Goal: Information Seeking & Learning: Learn about a topic

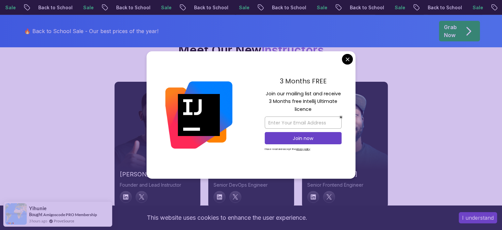
scroll to position [2226, 0]
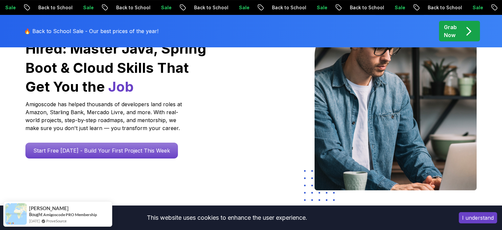
scroll to position [0, 0]
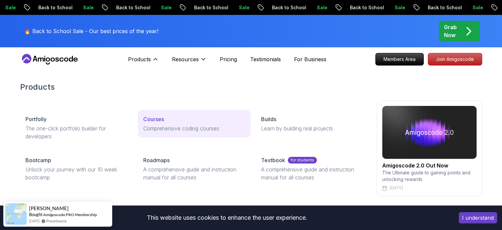
click at [155, 120] on p "Courses" at bounding box center [153, 119] width 21 height 8
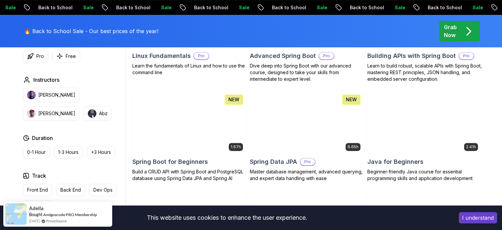
scroll to position [271, 0]
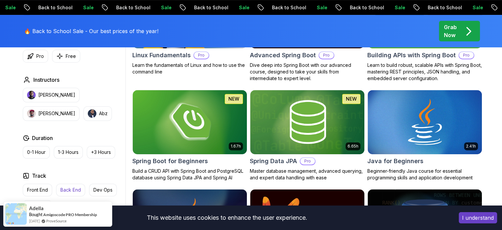
click at [67, 186] on p "Back End" at bounding box center [70, 189] width 20 height 7
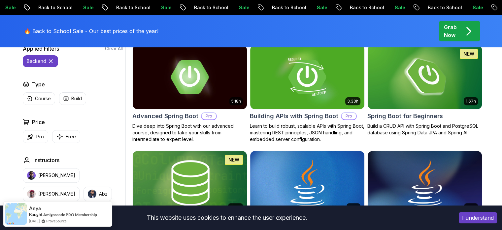
scroll to position [214, 0]
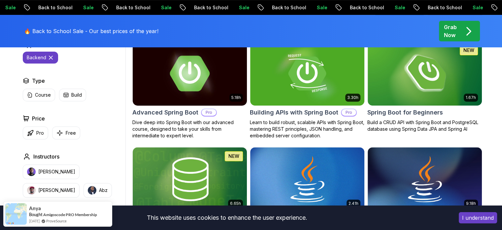
click at [219, 75] on img at bounding box center [190, 73] width 120 height 67
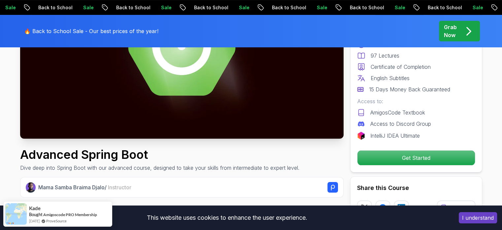
scroll to position [131, 0]
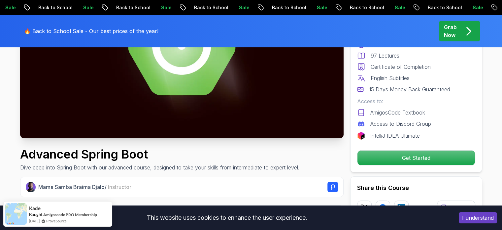
click at [450, 31] on p "Grab Now" at bounding box center [450, 31] width 13 height 16
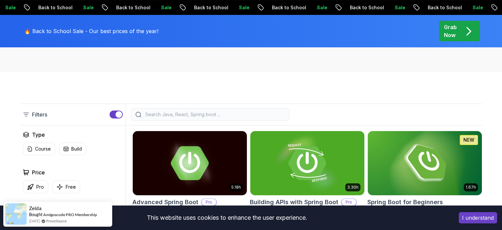
scroll to position [125, 0]
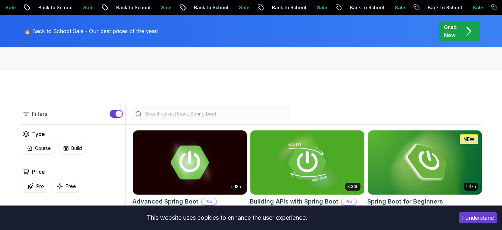
click at [191, 113] on input "search" at bounding box center [214, 113] width 141 height 7
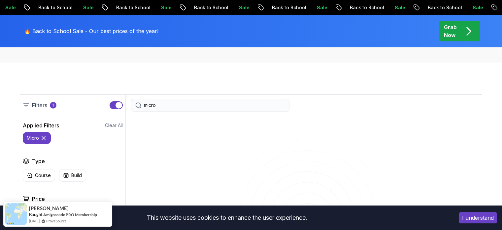
scroll to position [133, 0]
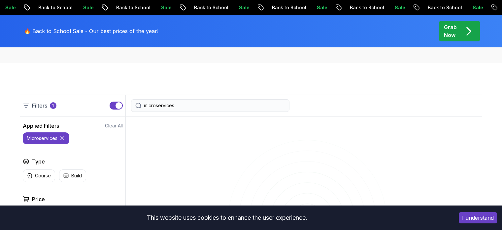
type input "microservices"
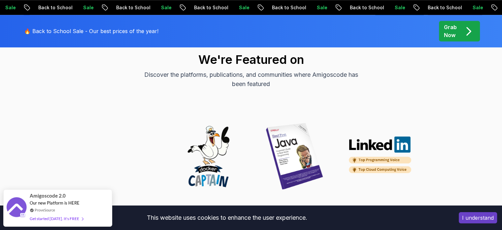
scroll to position [602, 0]
